Goal: Transaction & Acquisition: Book appointment/travel/reservation

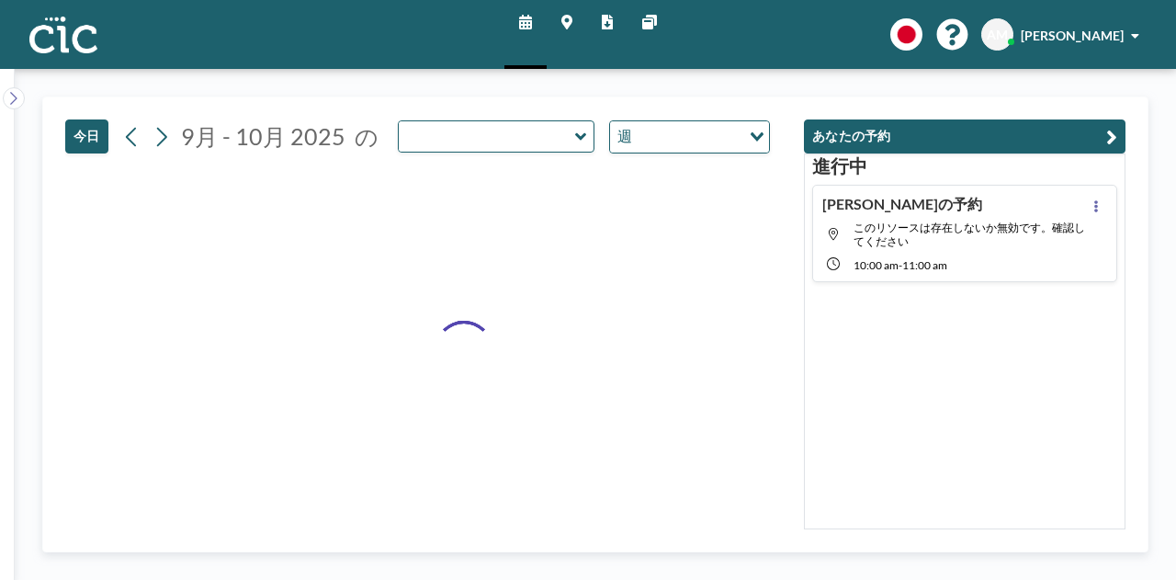
type input "Sumire"
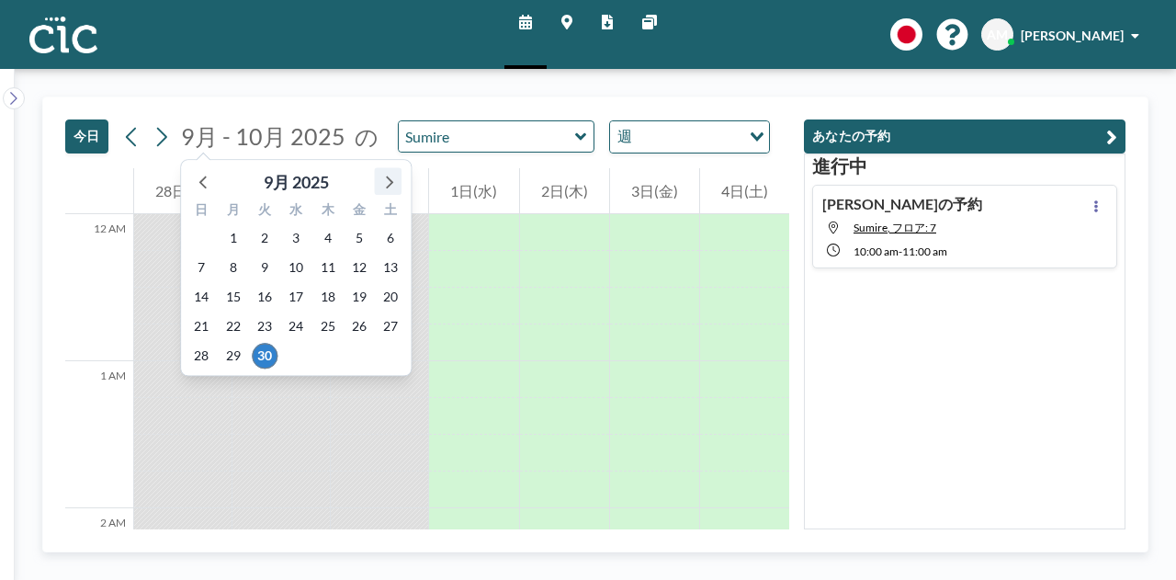
click at [389, 175] on icon at bounding box center [388, 181] width 24 height 24
click at [233, 265] on span "6" at bounding box center [233, 267] width 26 height 26
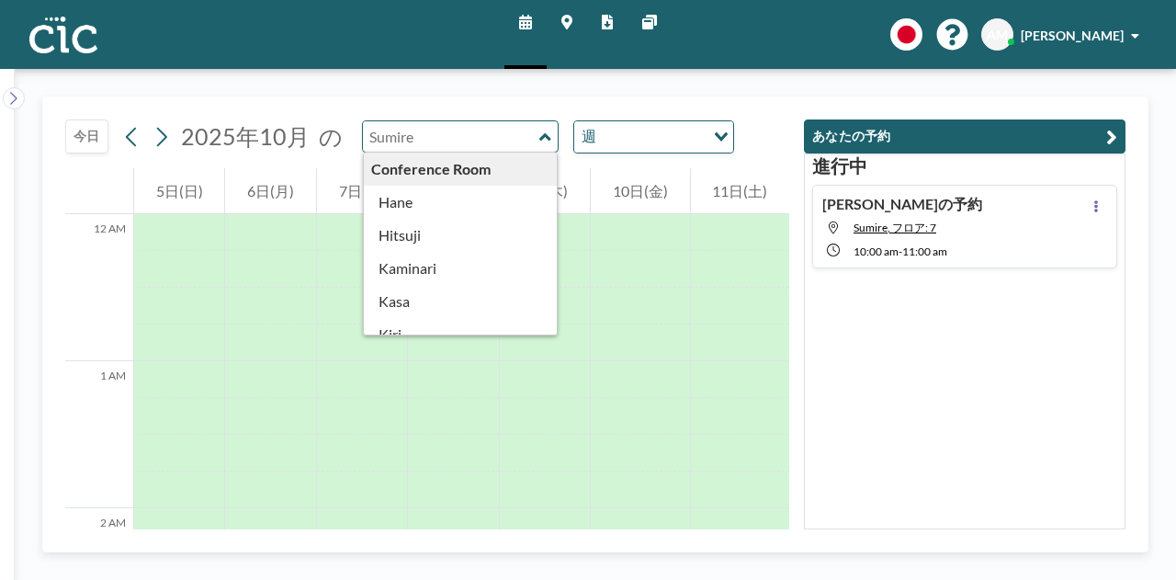
click at [481, 149] on input "text" at bounding box center [451, 136] width 176 height 30
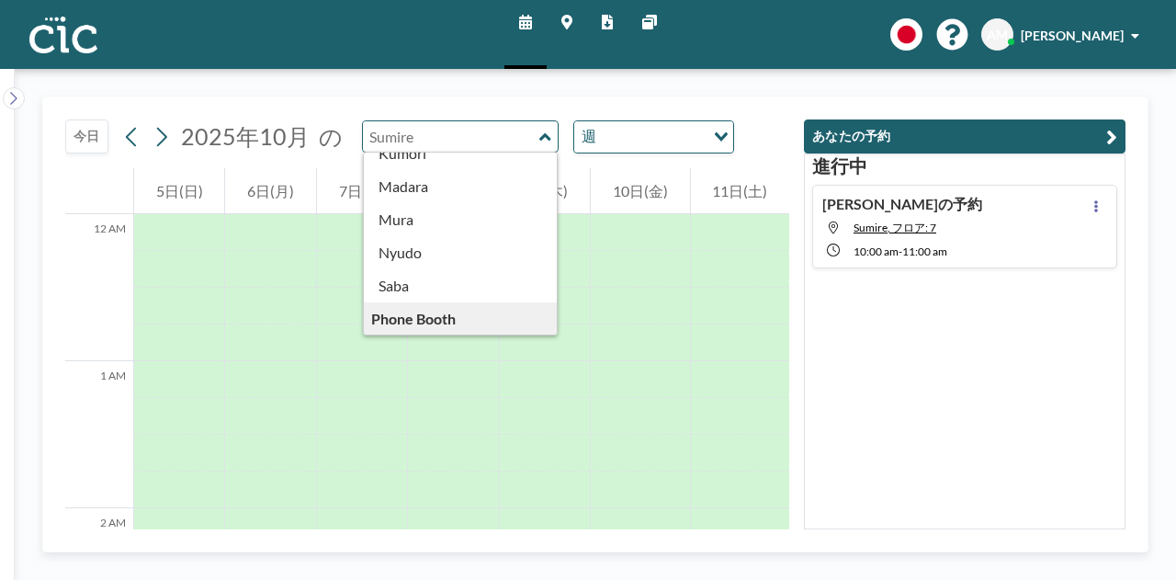
scroll to position [231, 0]
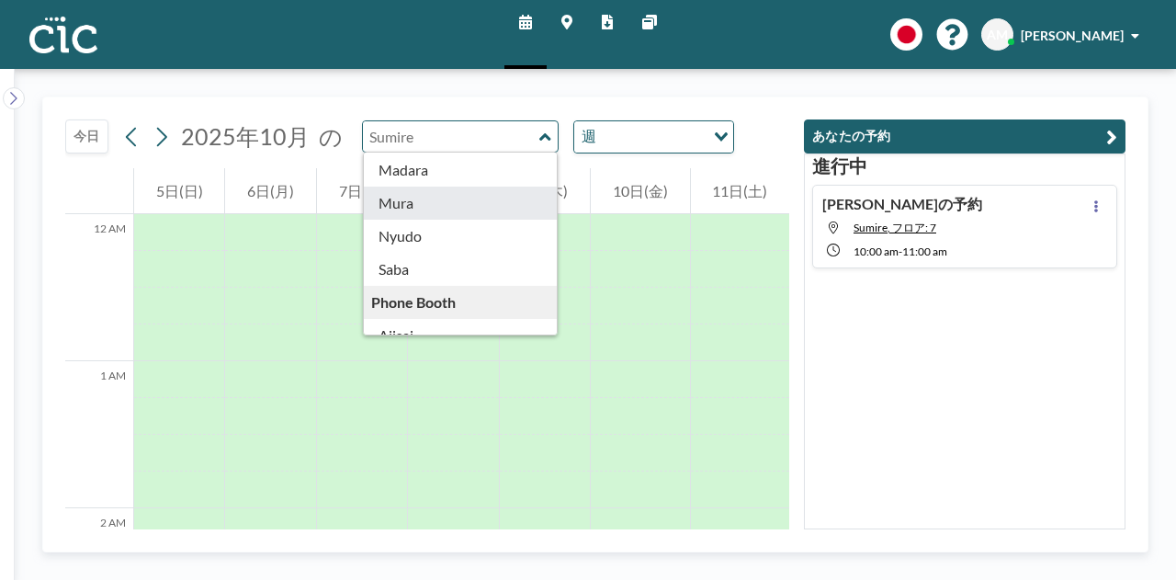
type input "Mura"
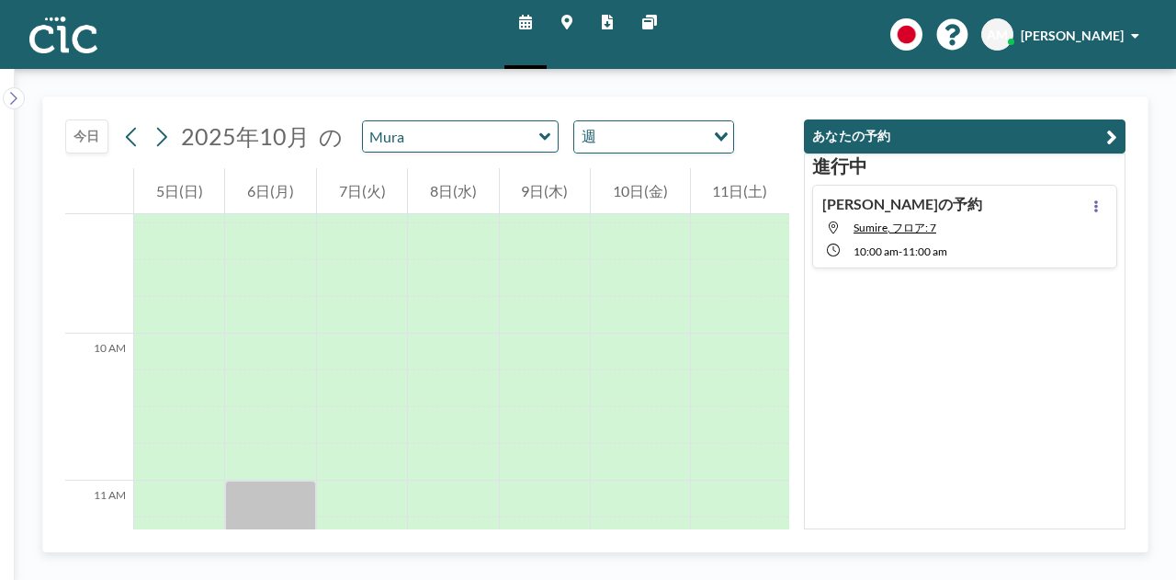
scroll to position [1246, 0]
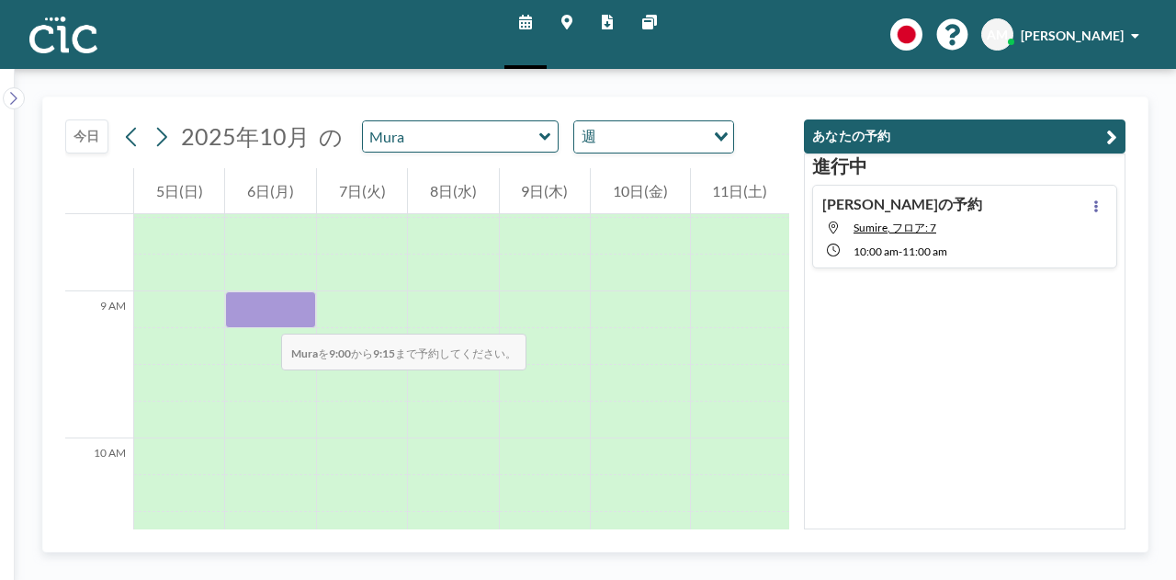
click at [263, 315] on div at bounding box center [270, 309] width 90 height 37
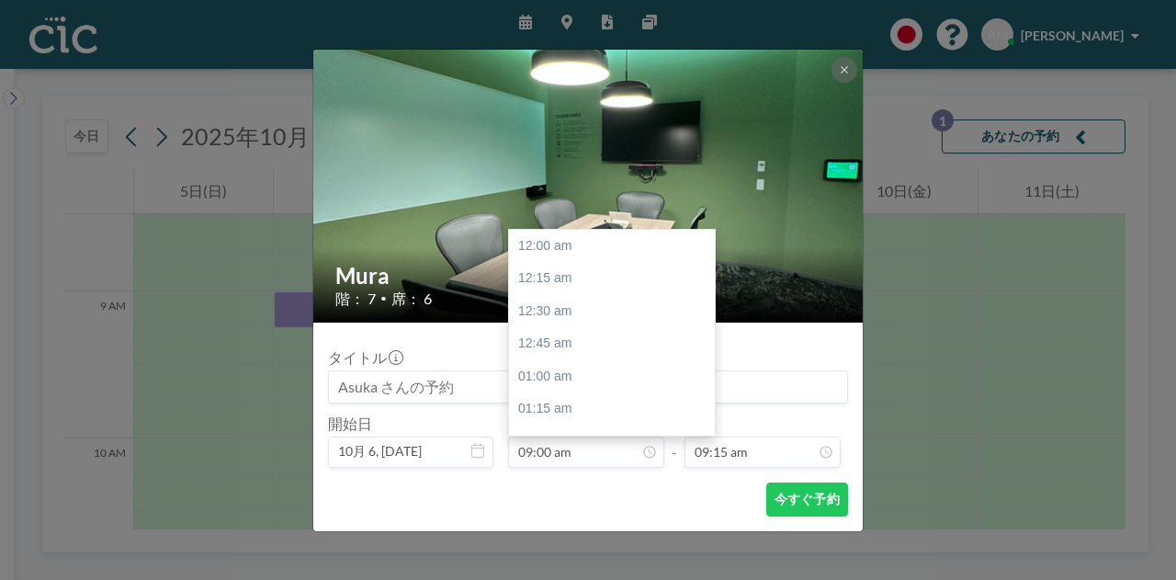
scroll to position [1177, 0]
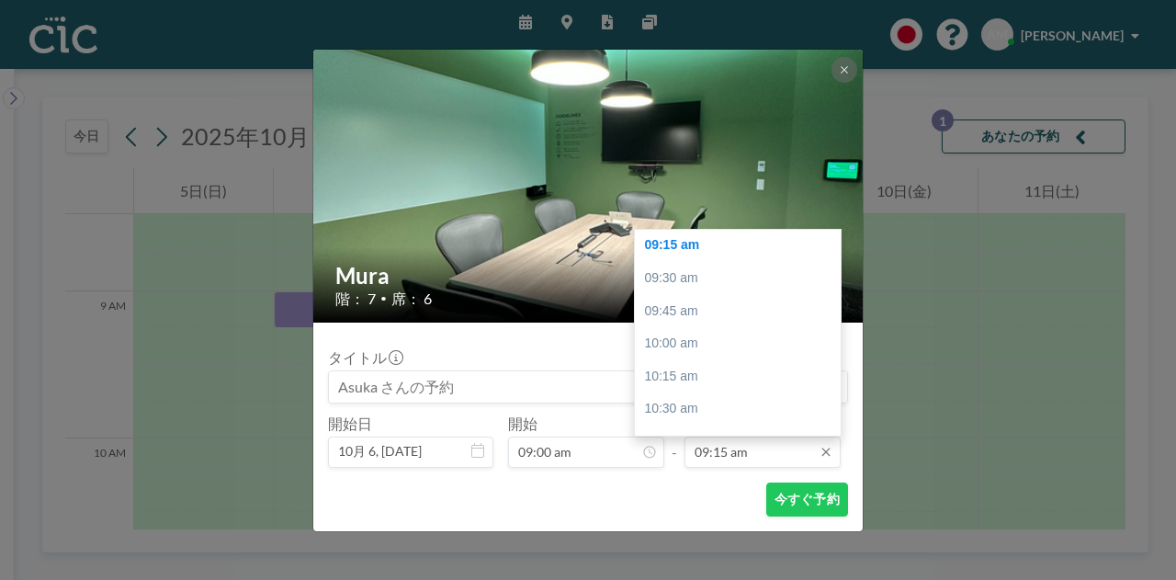
click at [737, 456] on input "09:15 am" at bounding box center [762, 451] width 156 height 31
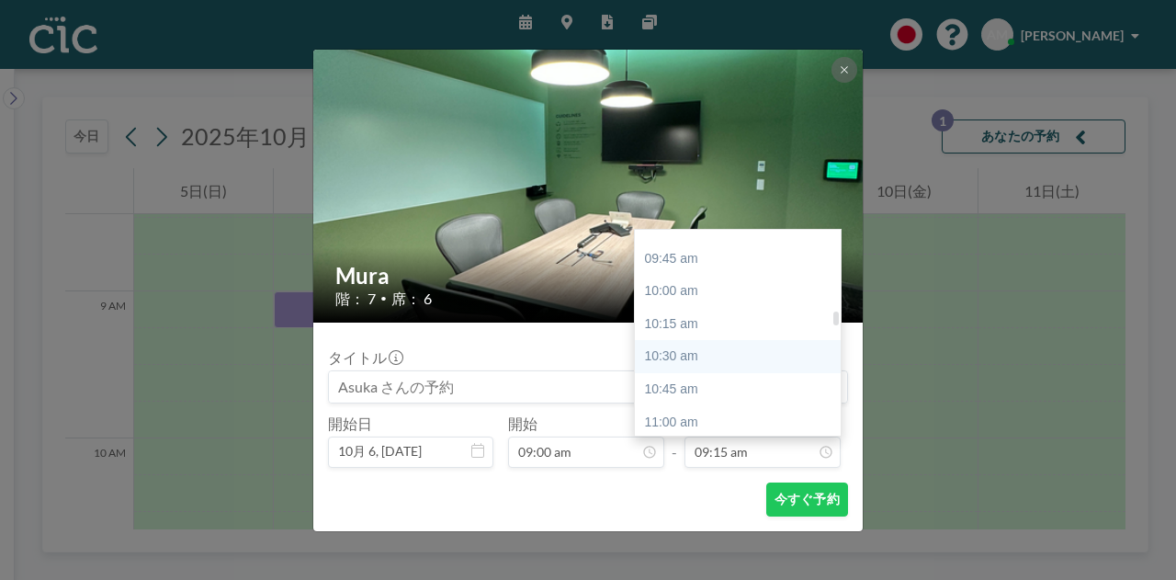
scroll to position [1268, 0]
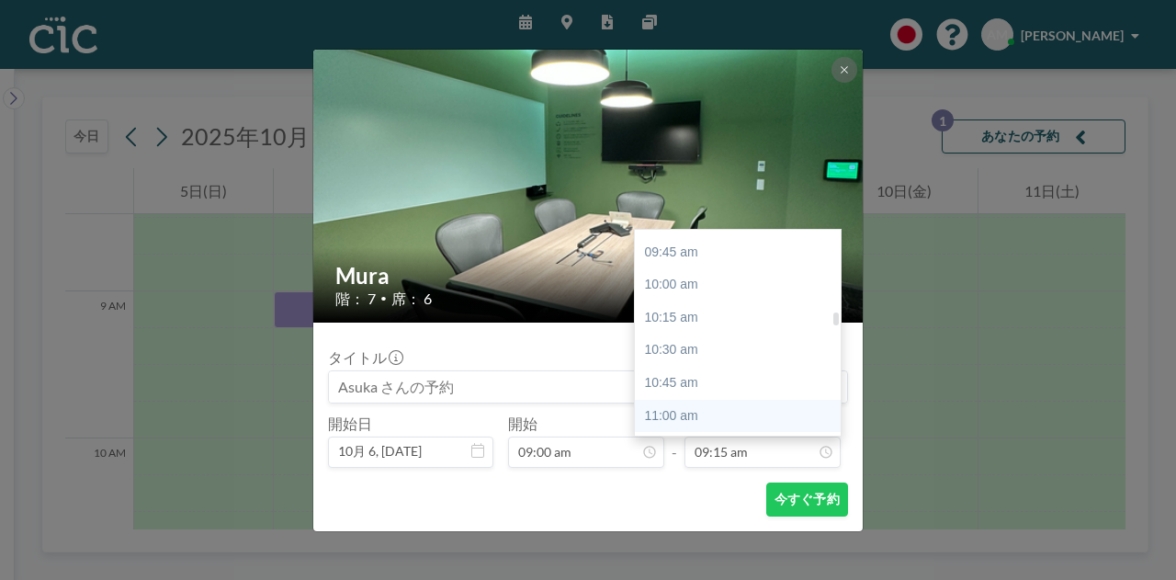
click at [735, 407] on div "11:00 am" at bounding box center [742, 416] width 215 height 33
type input "11:00 am"
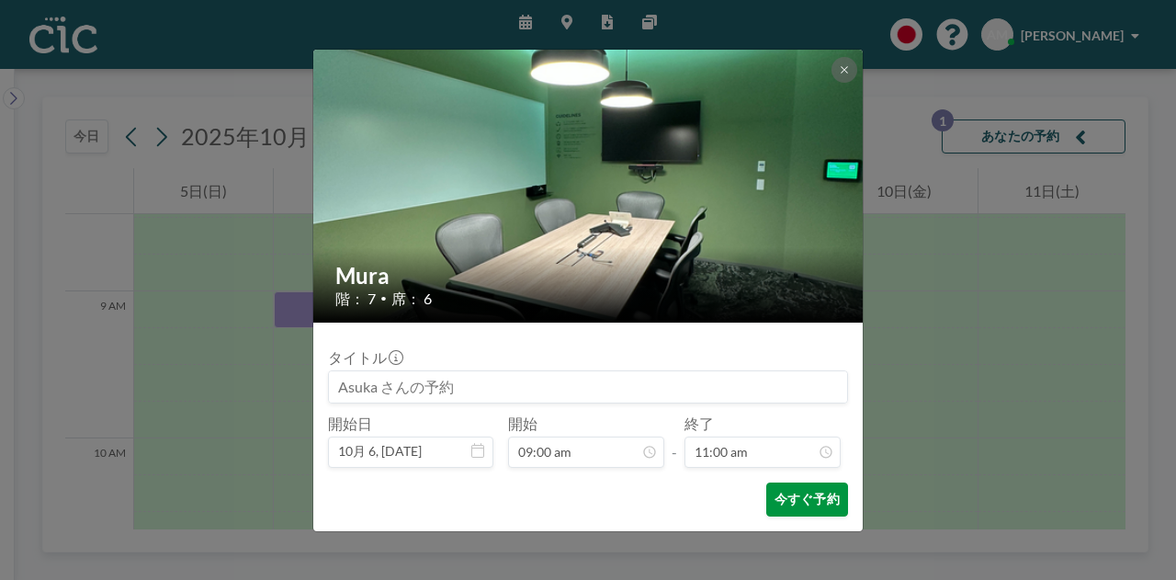
scroll to position [1438, 0]
click at [792, 496] on button "今すぐ予約" at bounding box center [807, 499] width 82 height 34
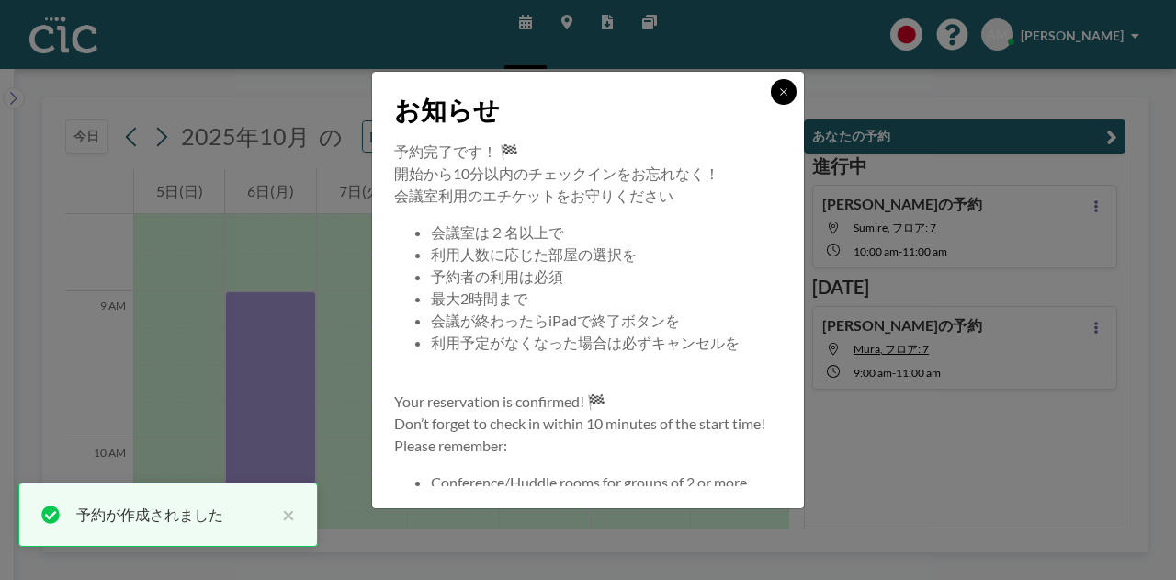
click at [788, 95] on icon at bounding box center [783, 91] width 11 height 11
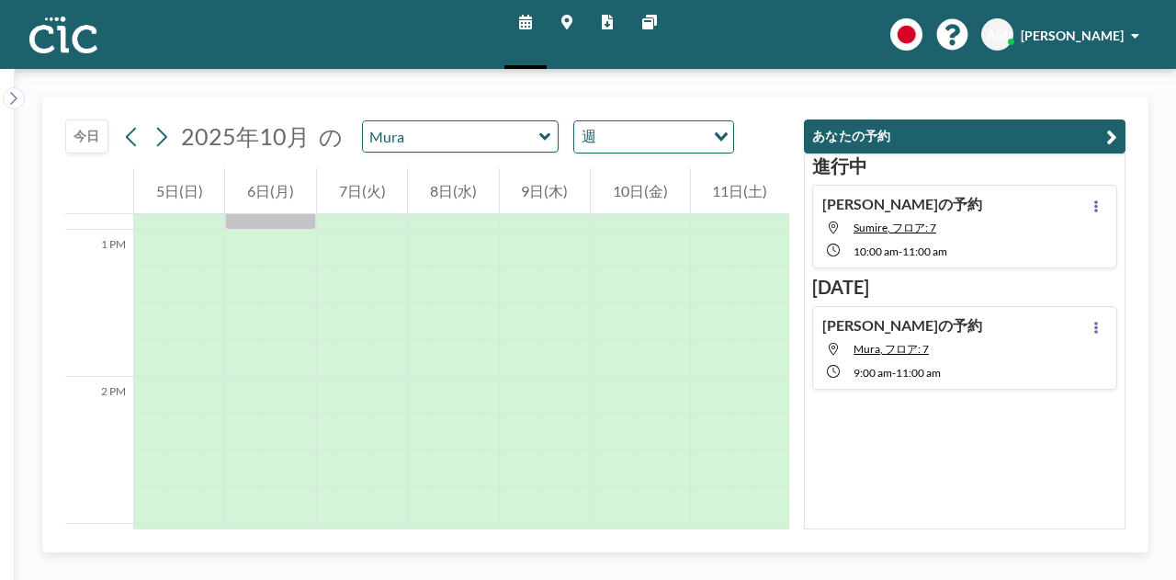
scroll to position [1870, 0]
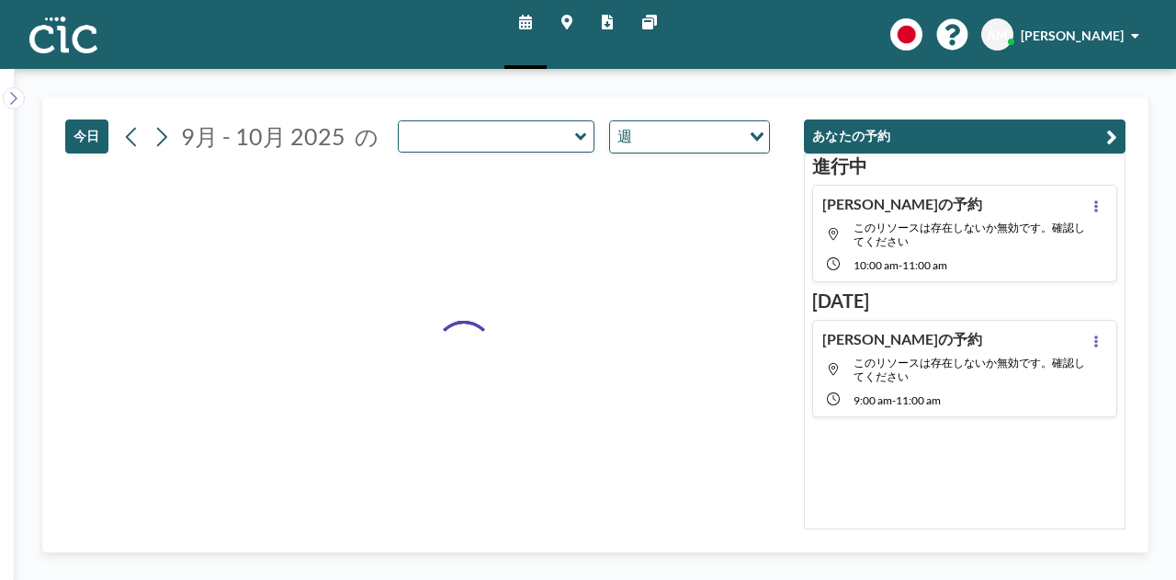
type input "Mura"
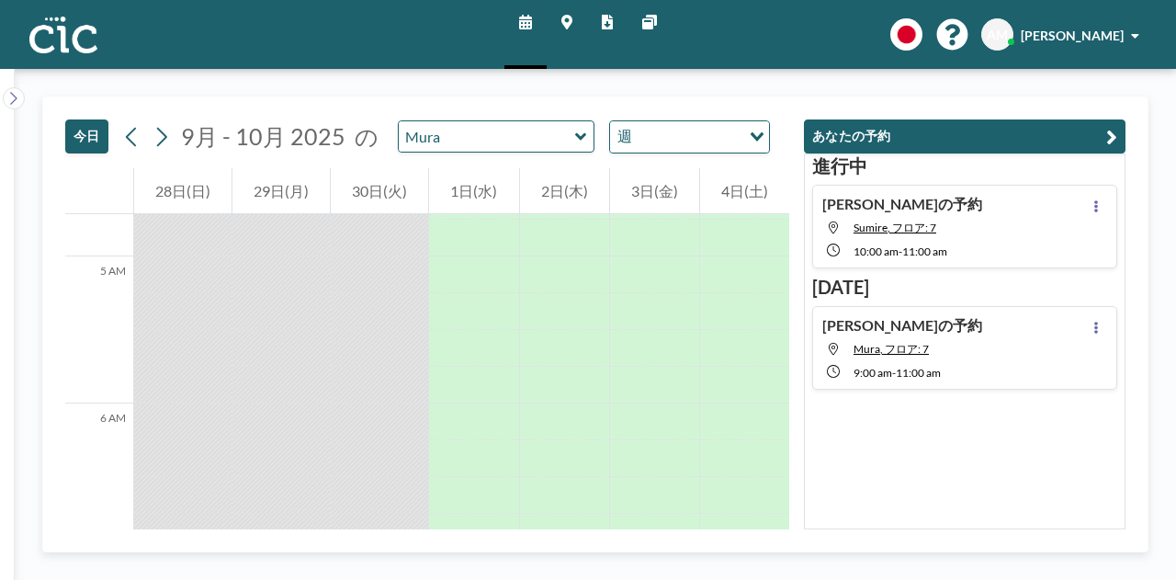
scroll to position [712, 0]
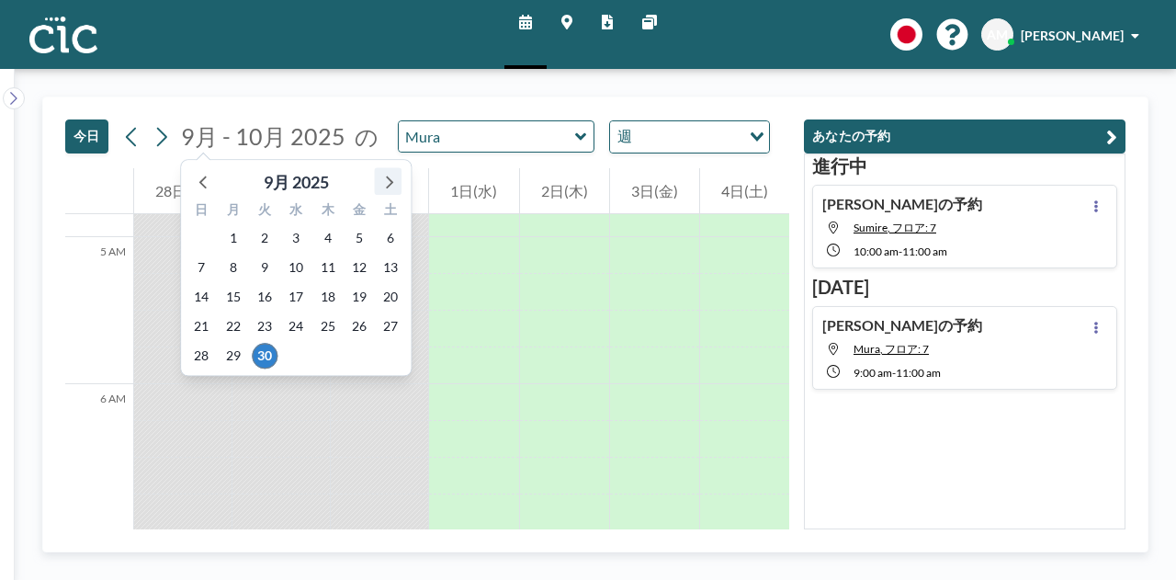
click at [381, 175] on icon at bounding box center [388, 181] width 24 height 24
click at [258, 261] on span "7" at bounding box center [265, 267] width 26 height 26
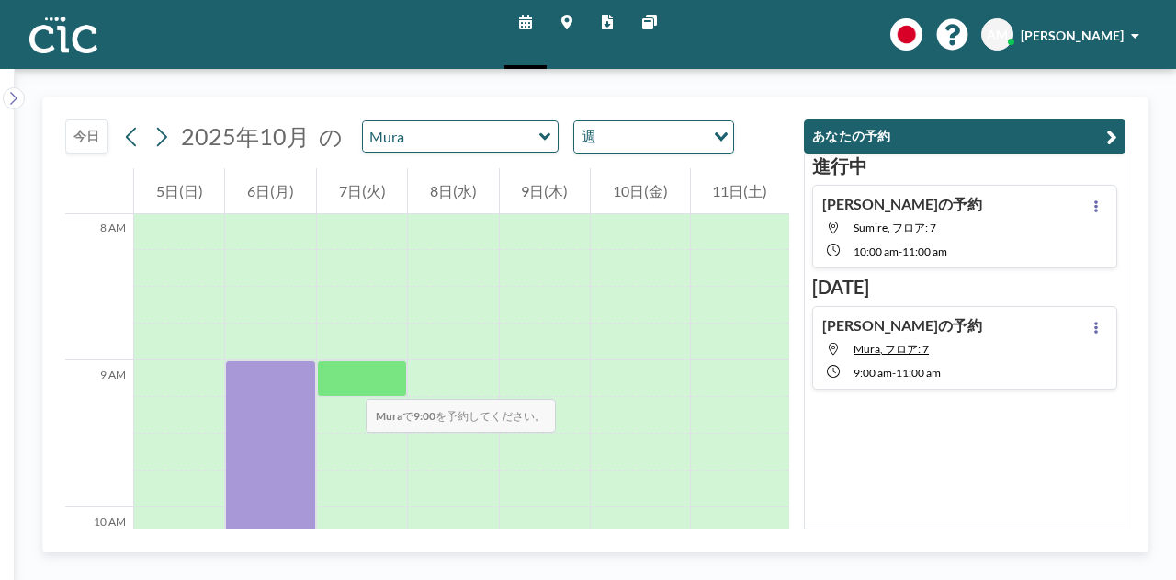
scroll to position [1176, 0]
click at [347, 380] on div at bounding box center [362, 379] width 90 height 37
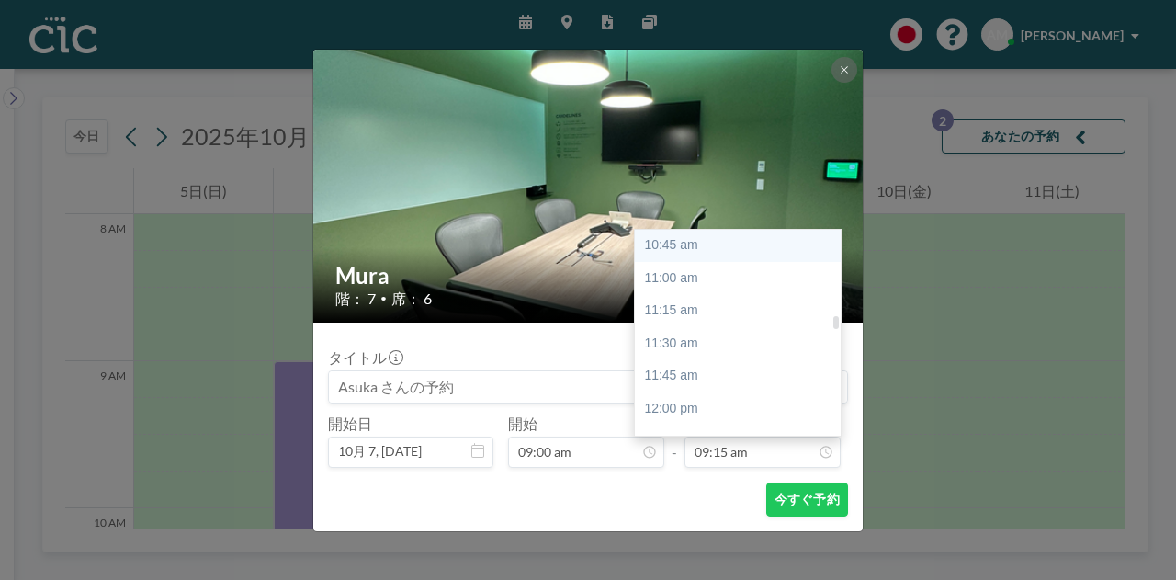
scroll to position [1316, 0]
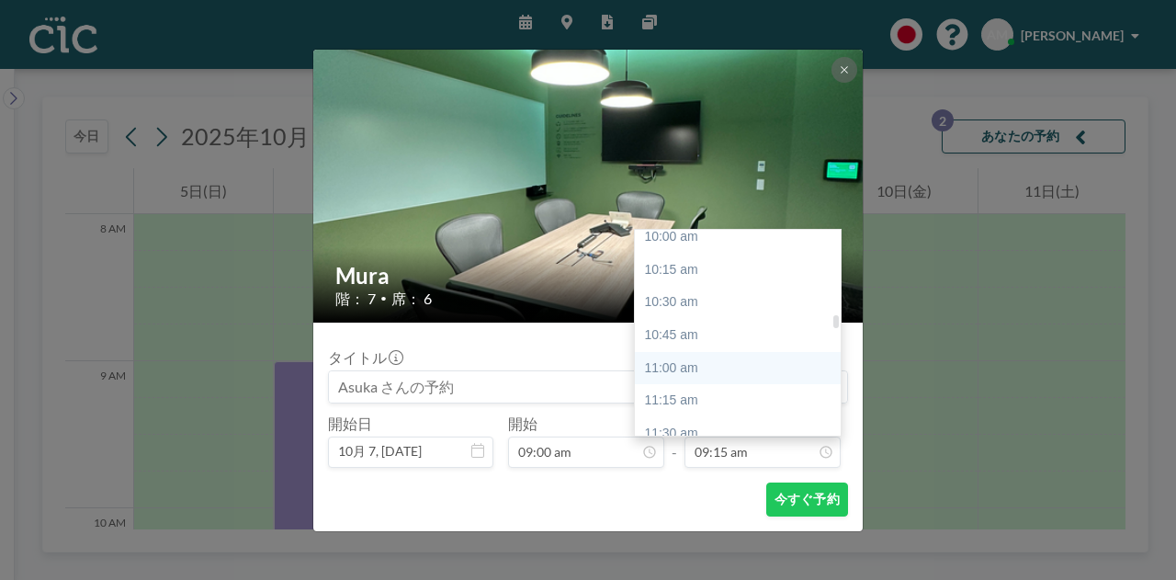
click at [716, 371] on div "11:00 am" at bounding box center [742, 368] width 215 height 33
type input "11:00 am"
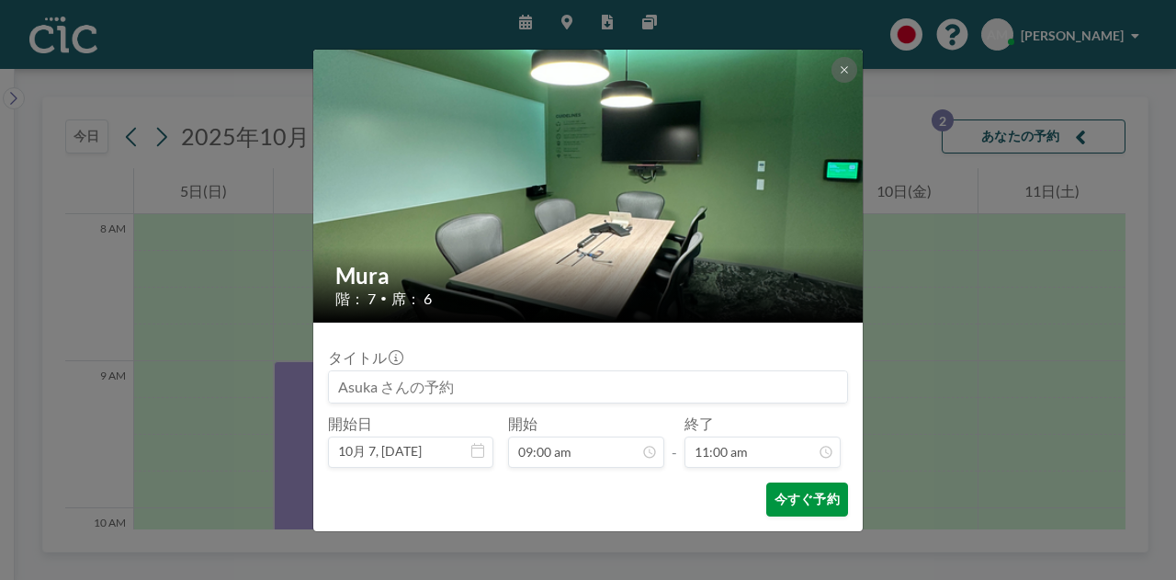
scroll to position [1438, 0]
click at [823, 502] on button "今すぐ予約" at bounding box center [807, 499] width 82 height 34
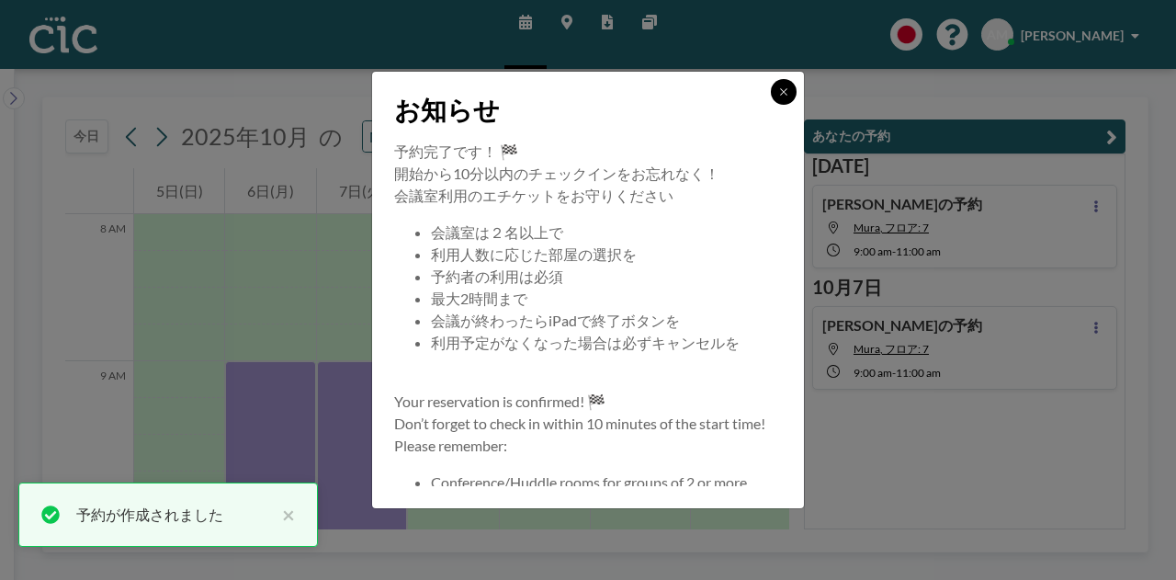
click at [780, 87] on icon at bounding box center [783, 91] width 11 height 11
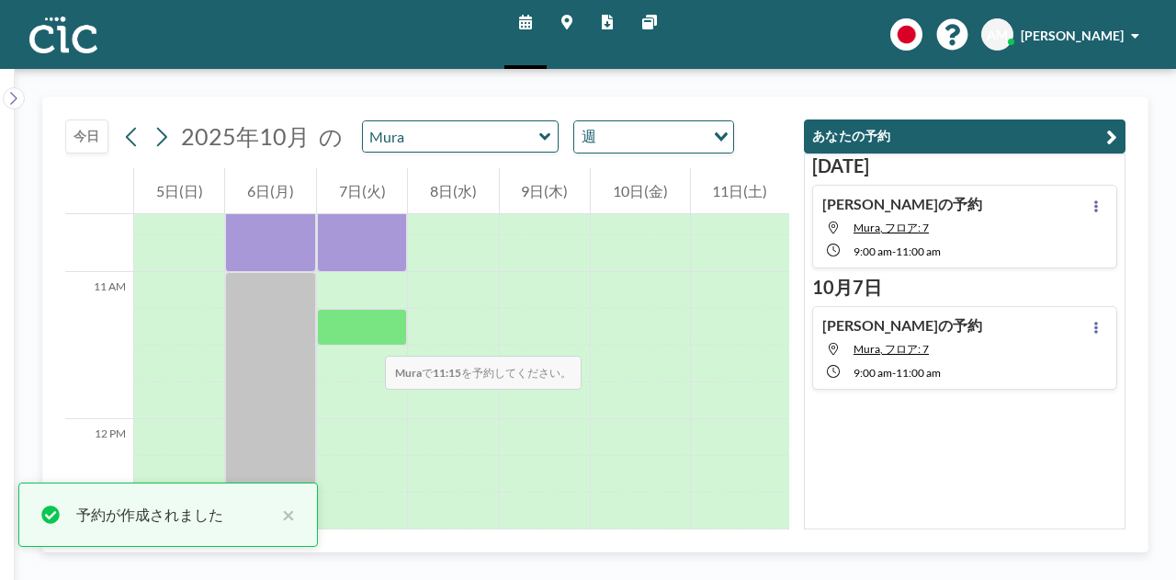
scroll to position [1560, 0]
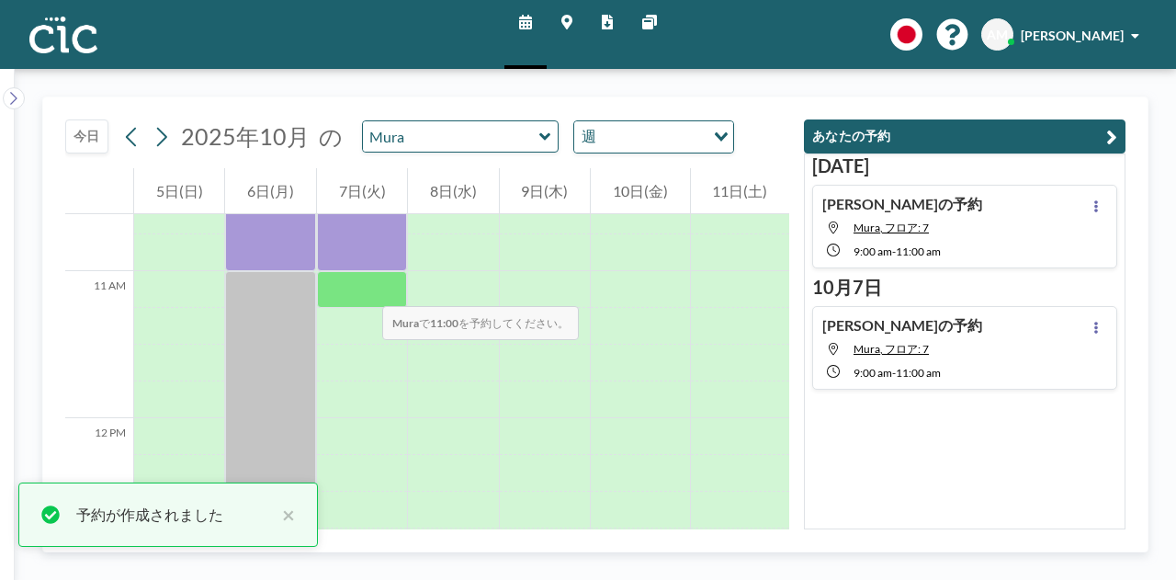
click at [364, 287] on div at bounding box center [362, 289] width 90 height 37
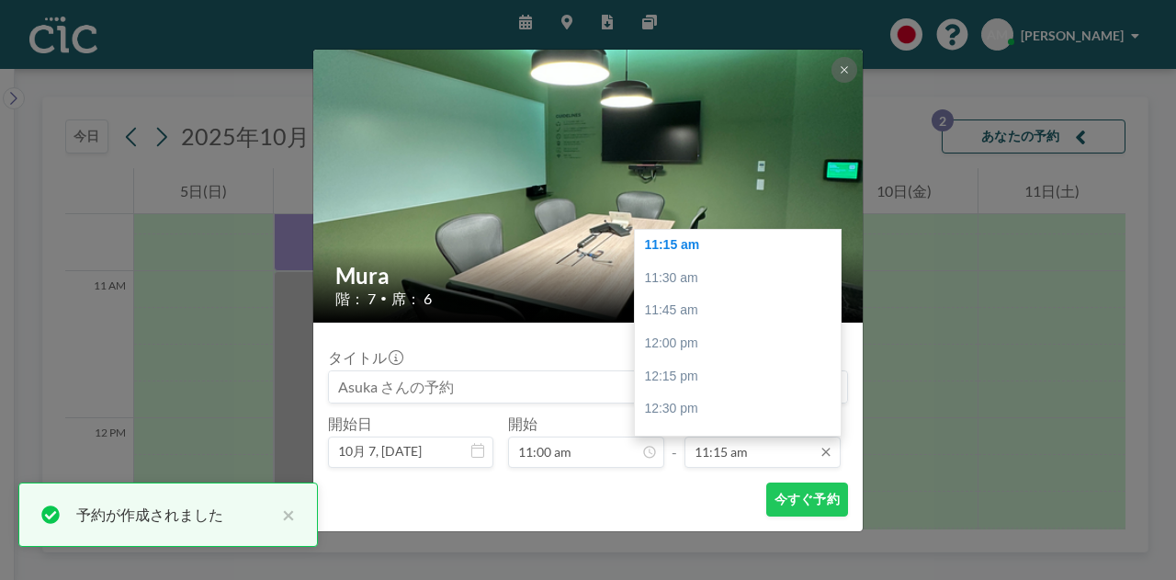
click at [724, 457] on input "11:15 am" at bounding box center [762, 451] width 156 height 31
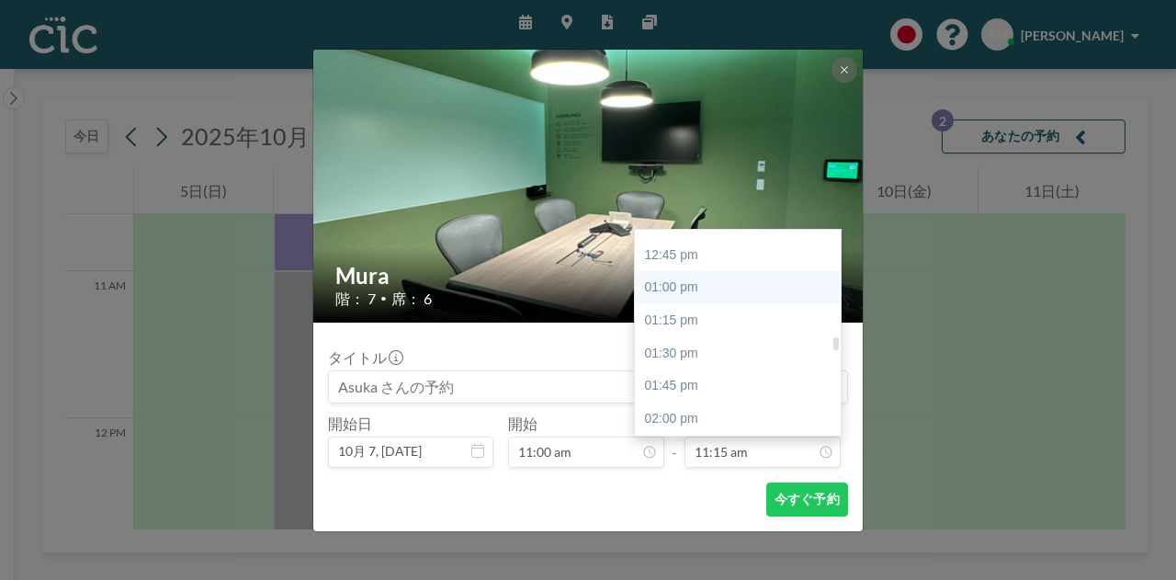
scroll to position [1655, 0]
click at [713, 287] on div "01:00 pm" at bounding box center [742, 290] width 215 height 33
type input "01:00 pm"
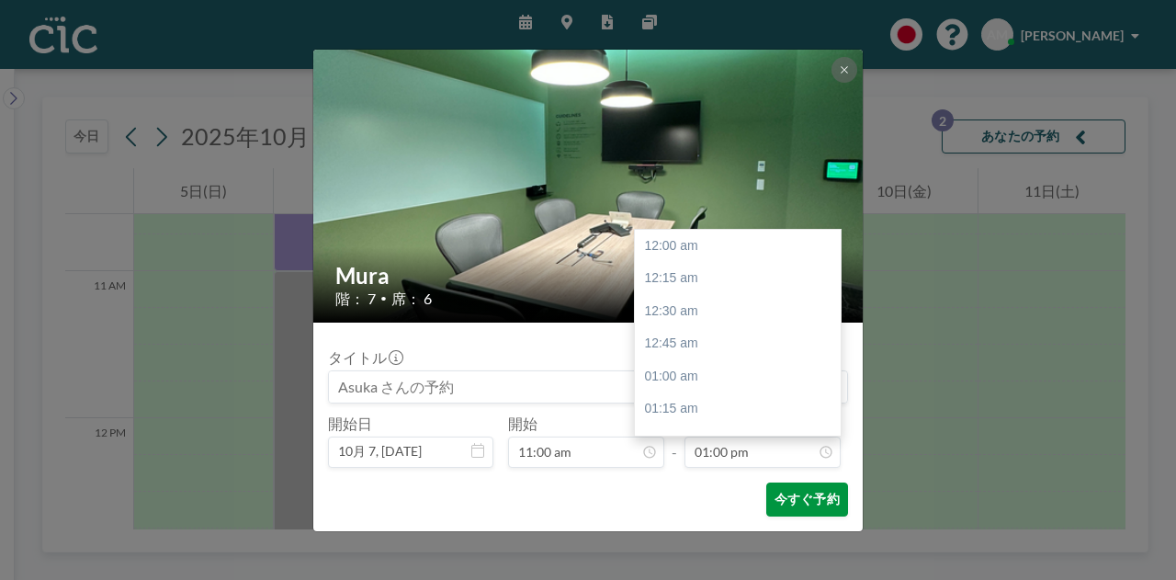
scroll to position [1700, 0]
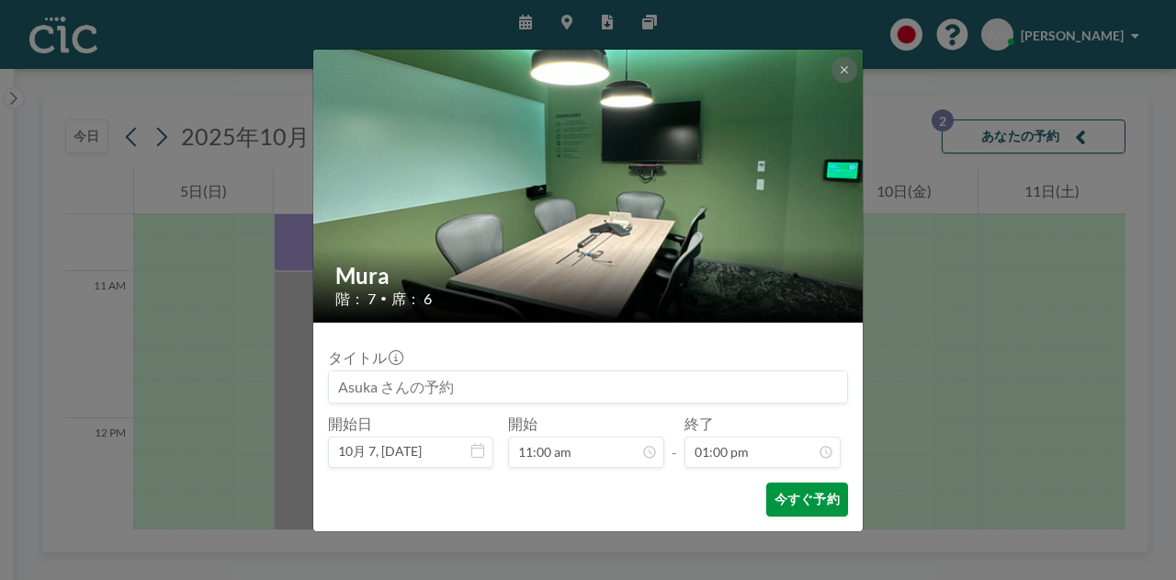
click at [779, 500] on button "今すぐ予約" at bounding box center [807, 499] width 82 height 34
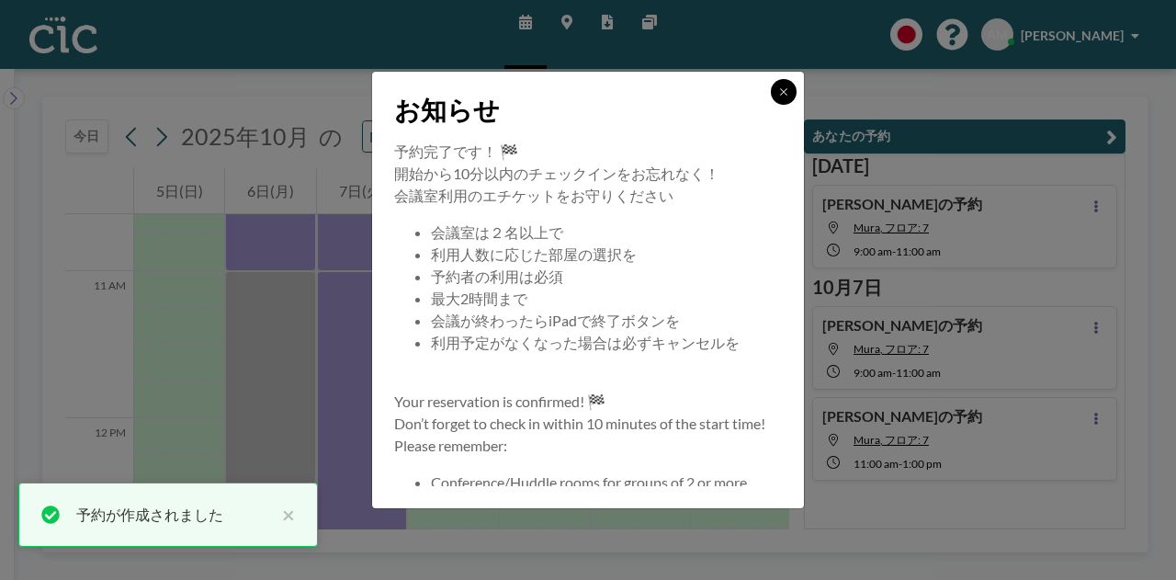
click at [779, 91] on icon at bounding box center [783, 91] width 11 height 11
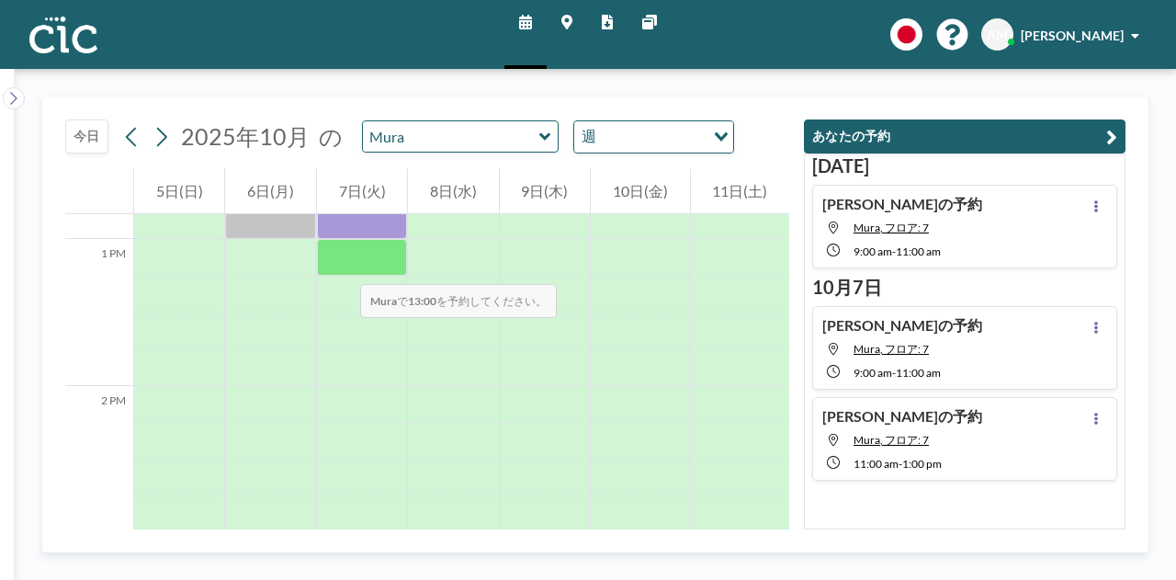
scroll to position [1887, 0]
click at [342, 265] on div at bounding box center [362, 256] width 90 height 37
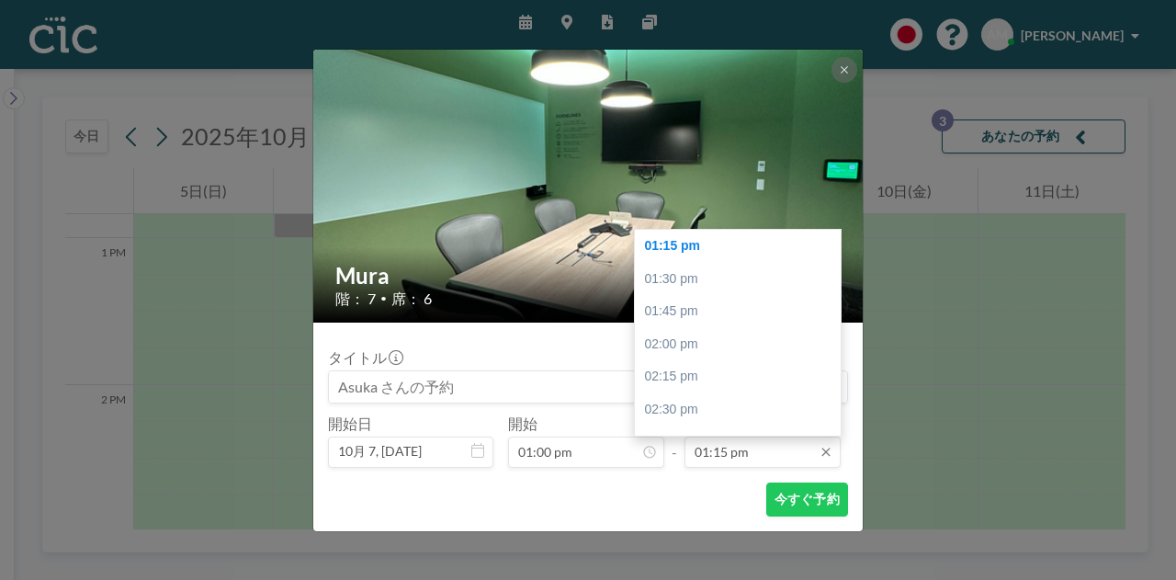
click at [720, 452] on input "01:15 pm" at bounding box center [762, 451] width 156 height 31
click at [698, 357] on div "03:00 pm" at bounding box center [742, 349] width 215 height 33
type input "03:00 pm"
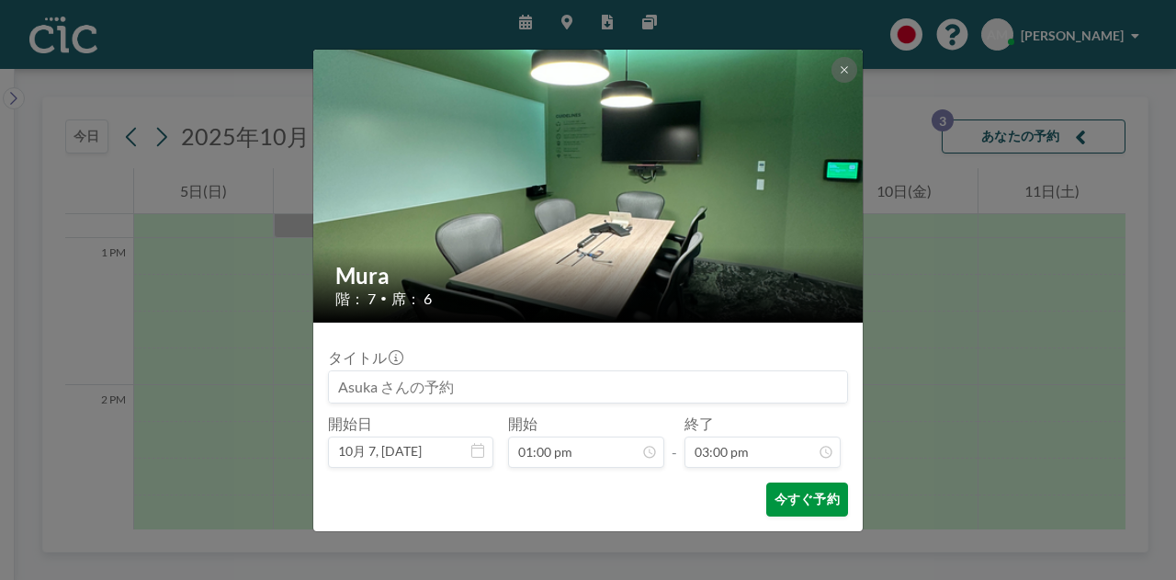
scroll to position [1962, 0]
click at [792, 504] on button "今すぐ予約" at bounding box center [807, 499] width 82 height 34
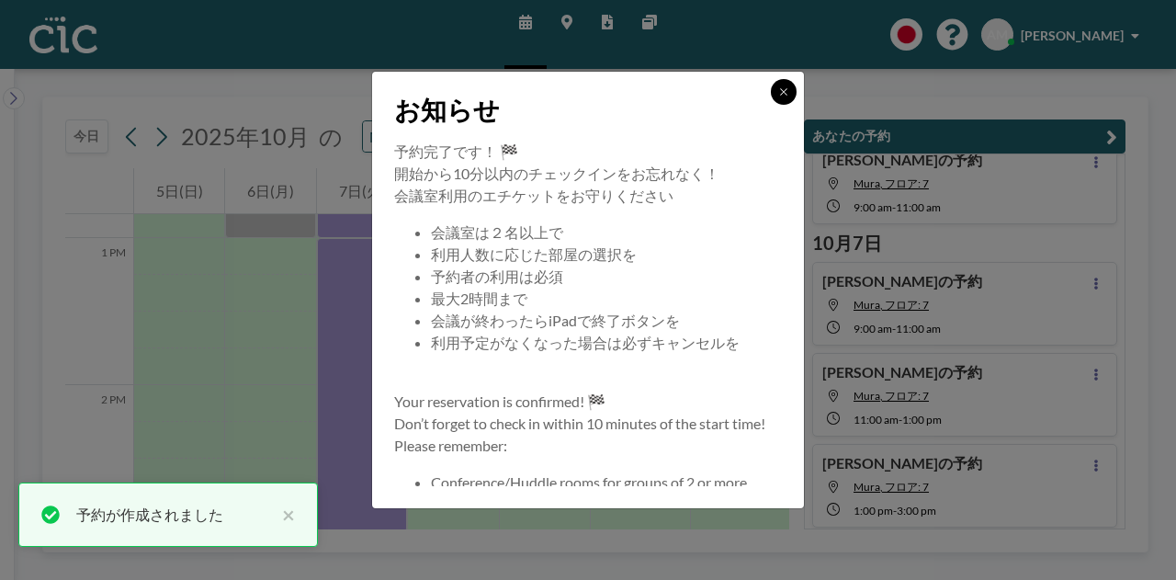
scroll to position [45, 0]
click at [789, 93] on button at bounding box center [784, 92] width 26 height 26
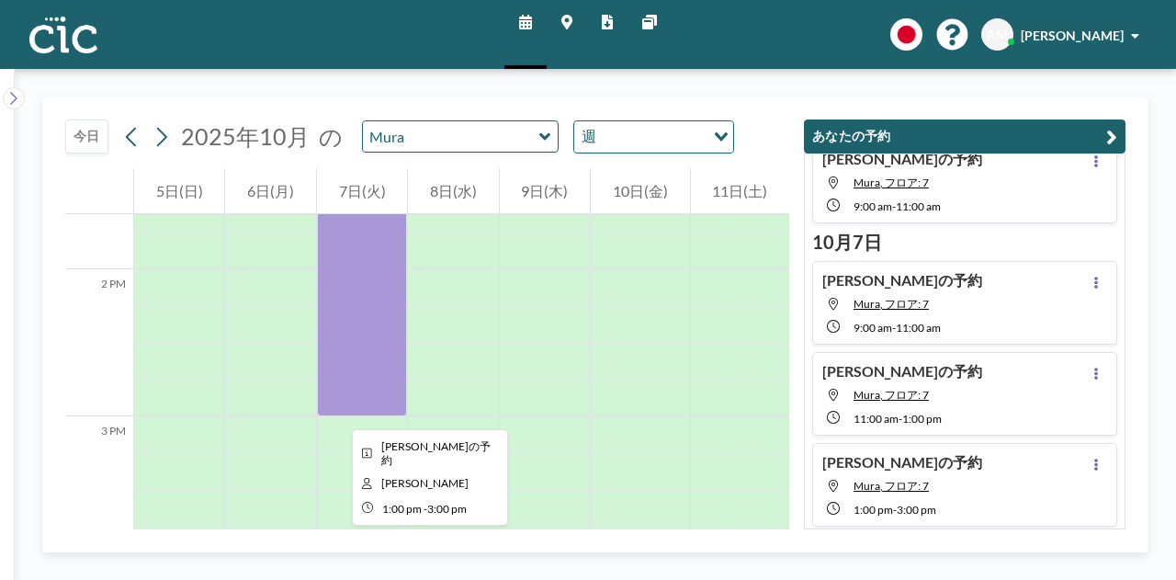
scroll to position [2087, 0]
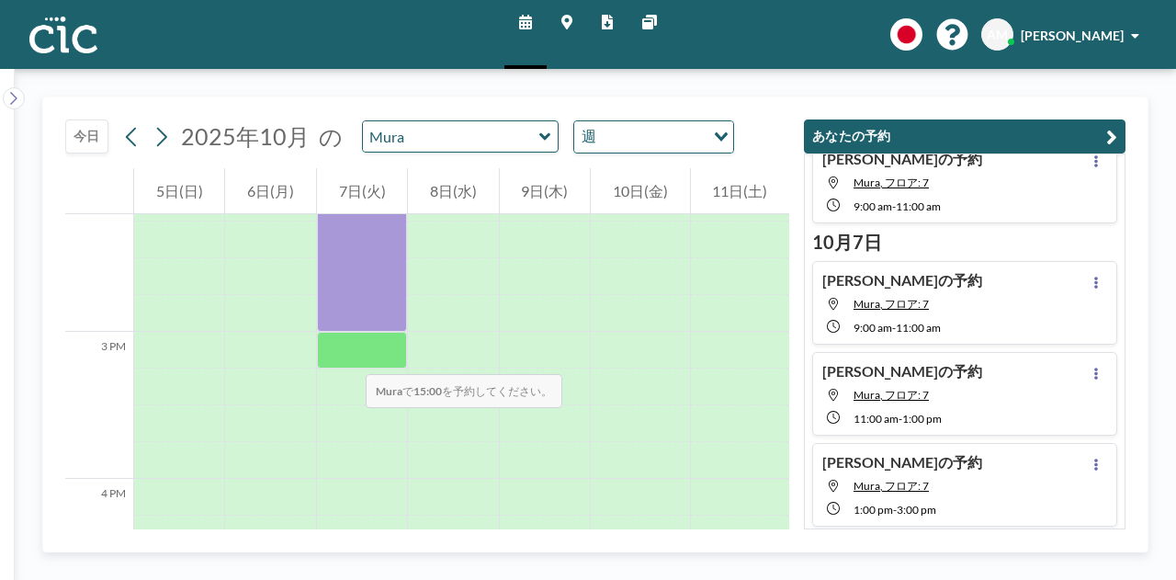
click at [347, 355] on div at bounding box center [362, 350] width 90 height 37
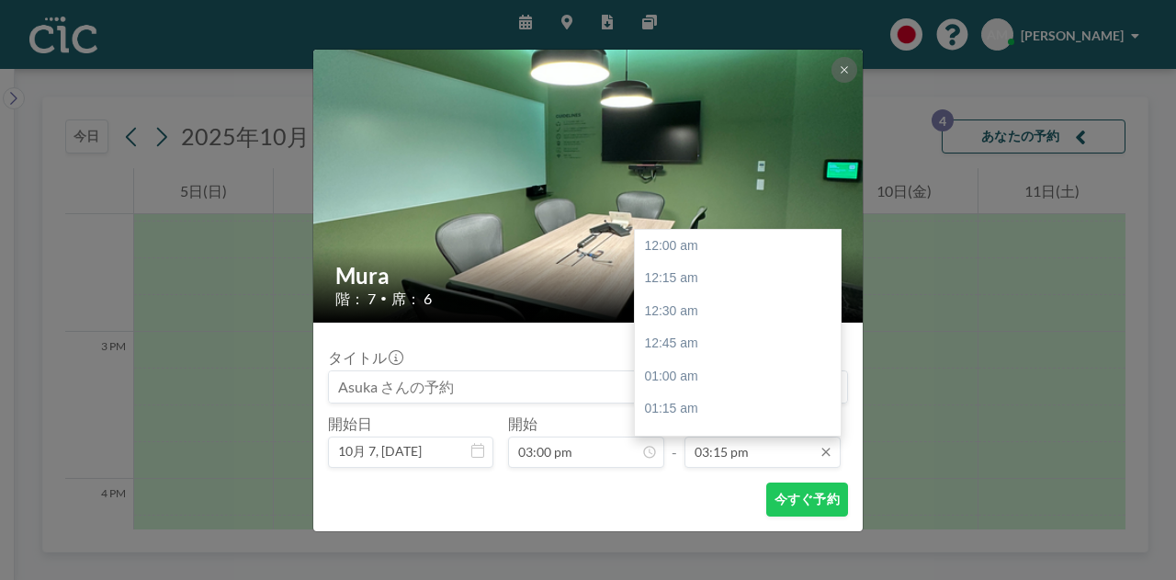
scroll to position [1994, 0]
click at [725, 419] on div "04:30 pm" at bounding box center [742, 409] width 215 height 33
type input "04:30 pm"
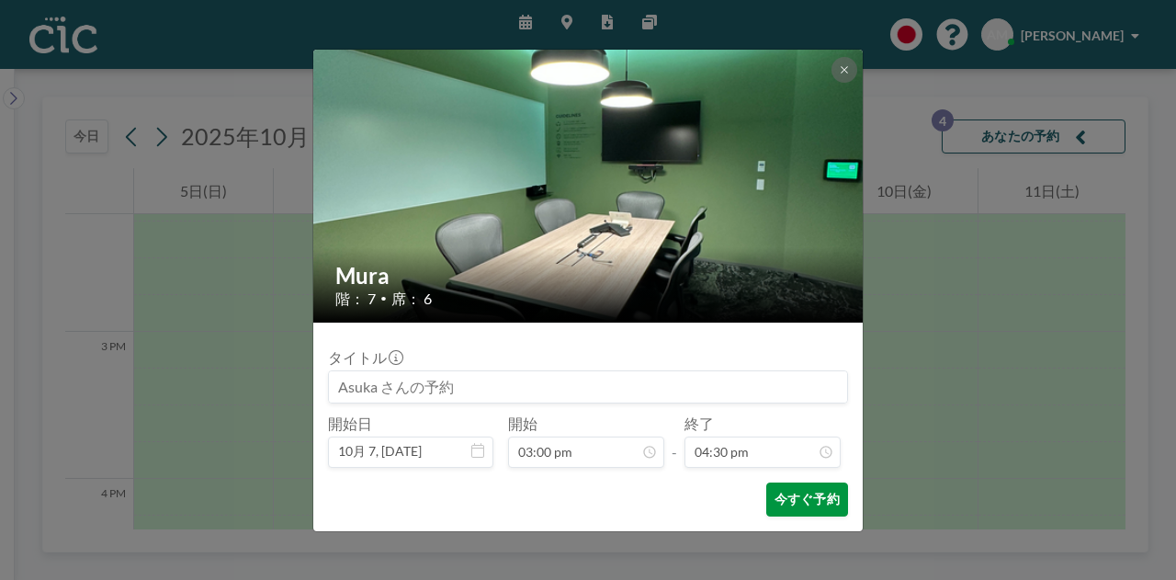
scroll to position [2158, 0]
click at [816, 502] on button "今すぐ予約" at bounding box center [807, 499] width 82 height 34
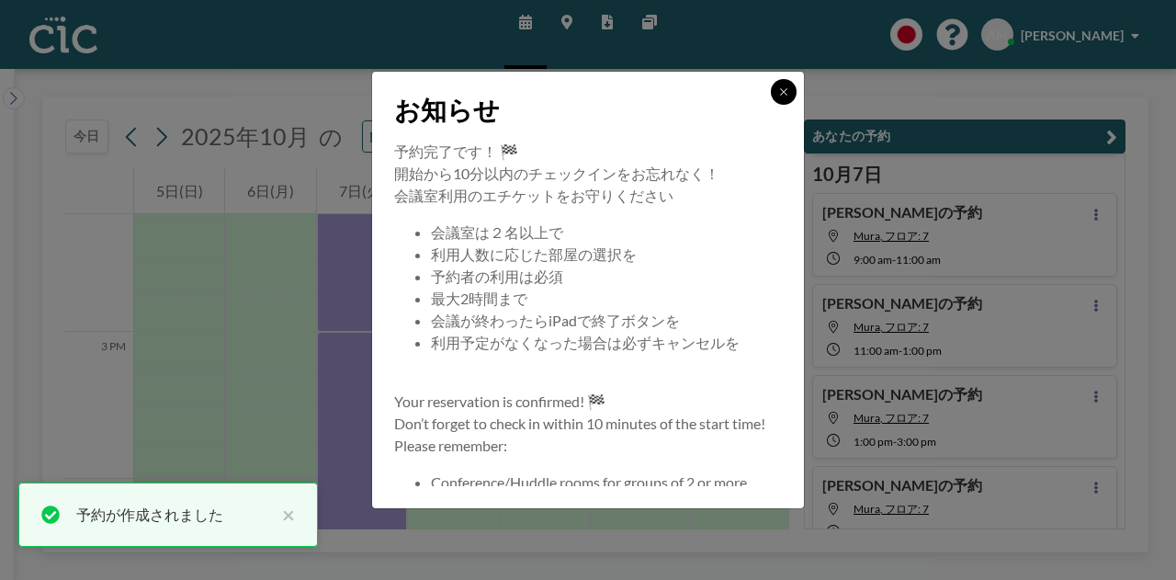
scroll to position [135, 0]
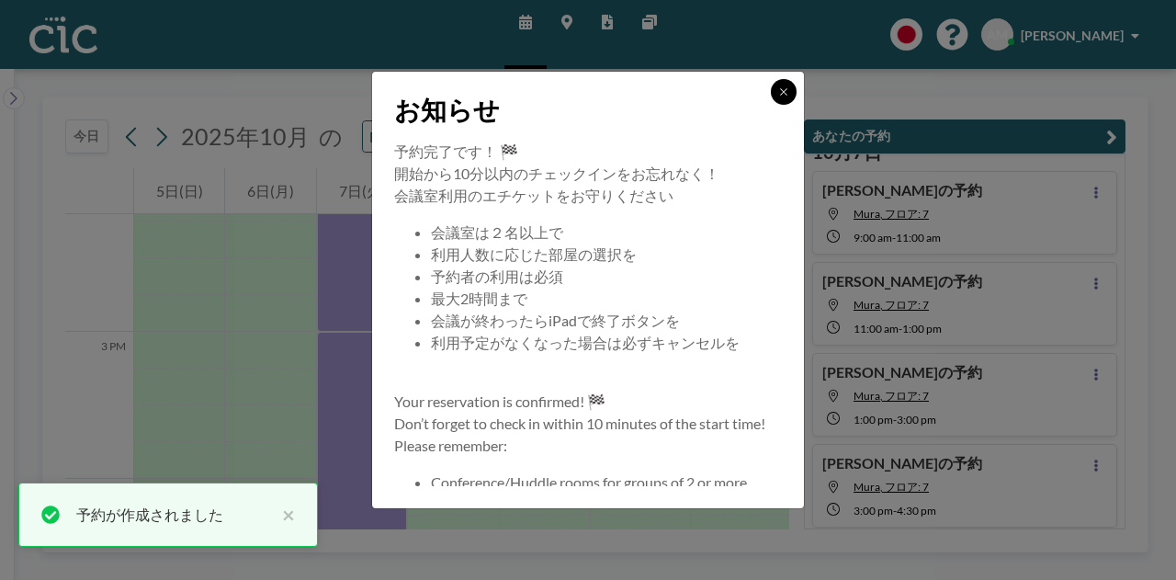
click at [780, 90] on icon at bounding box center [783, 91] width 11 height 11
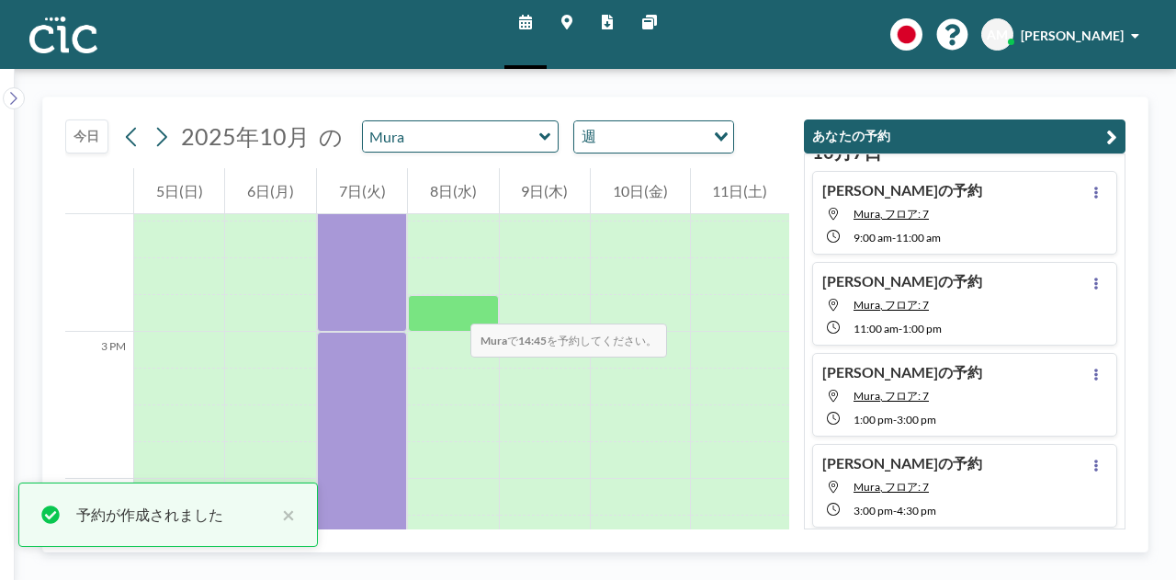
scroll to position [2337, 0]
